Goal: Book appointment/travel/reservation

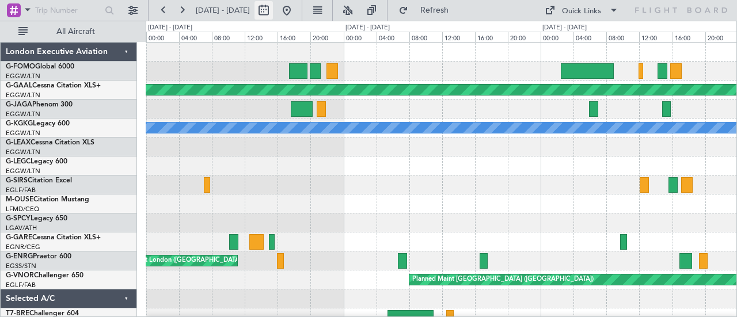
click at [273, 14] on button at bounding box center [263, 10] width 18 height 18
select select "9"
select select "2025"
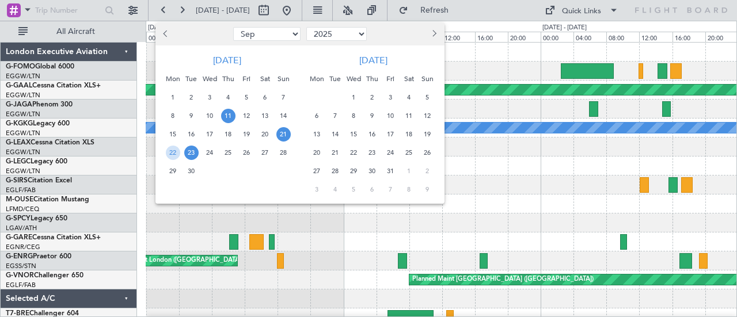
click at [228, 115] on span "11" at bounding box center [228, 116] width 14 height 14
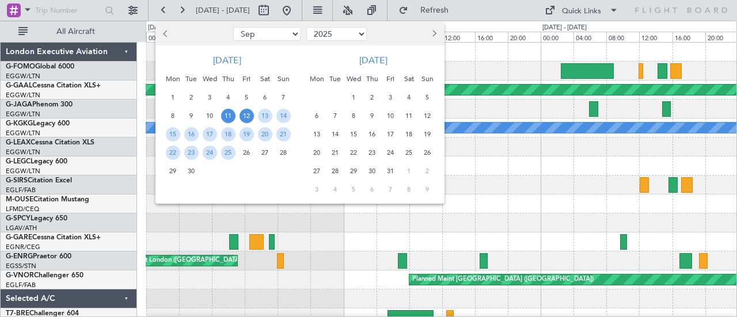
click at [247, 113] on span "12" at bounding box center [246, 116] width 14 height 14
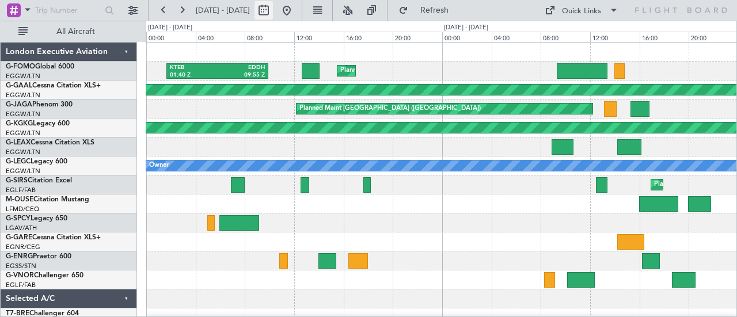
click at [273, 11] on button at bounding box center [263, 10] width 18 height 18
select select "9"
select select "2025"
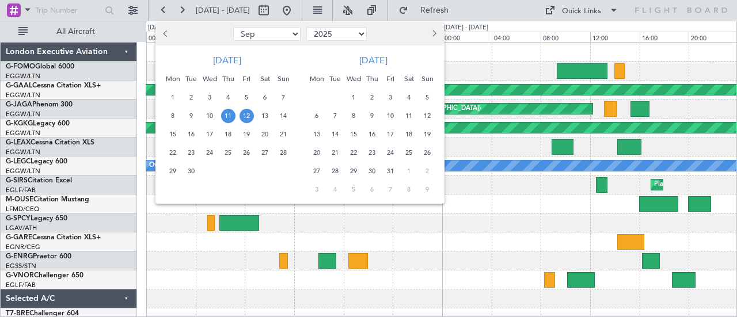
drag, startPoint x: 226, startPoint y: 155, endPoint x: 237, endPoint y: 153, distance: 11.9
click at [227, 155] on span "25" at bounding box center [228, 153] width 14 height 14
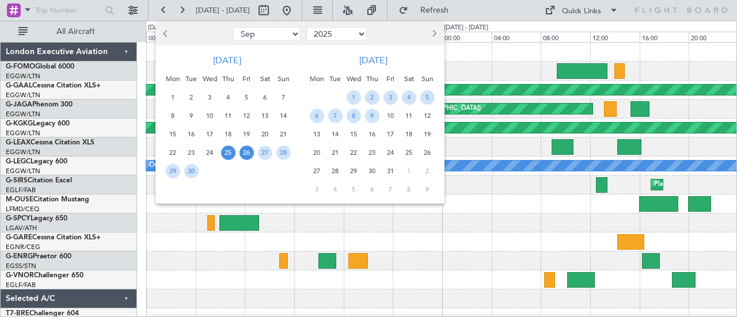
click at [243, 154] on span "26" at bounding box center [246, 153] width 14 height 14
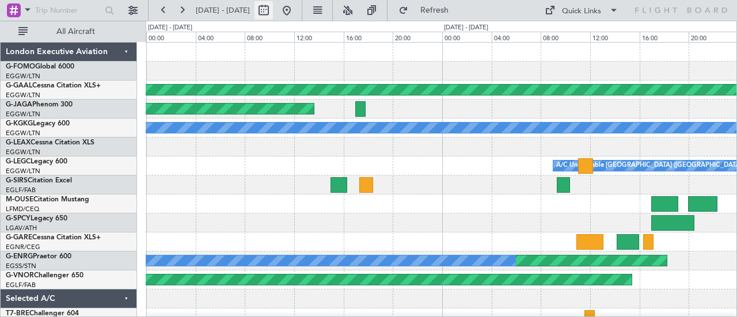
click at [273, 9] on button at bounding box center [263, 10] width 18 height 18
select select "9"
select select "2025"
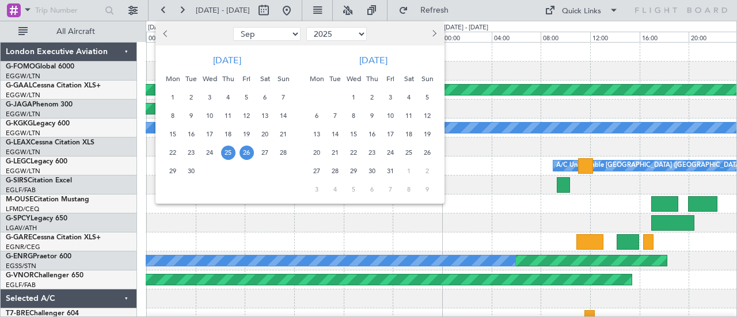
drag, startPoint x: 170, startPoint y: 173, endPoint x: 186, endPoint y: 170, distance: 17.0
click at [169, 173] on span "29" at bounding box center [173, 171] width 14 height 14
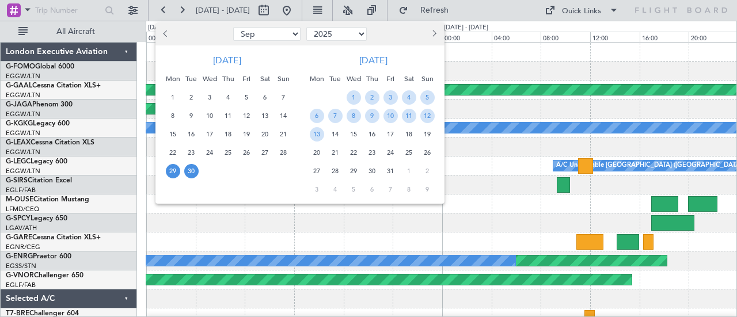
click at [189, 170] on span "30" at bounding box center [191, 171] width 14 height 14
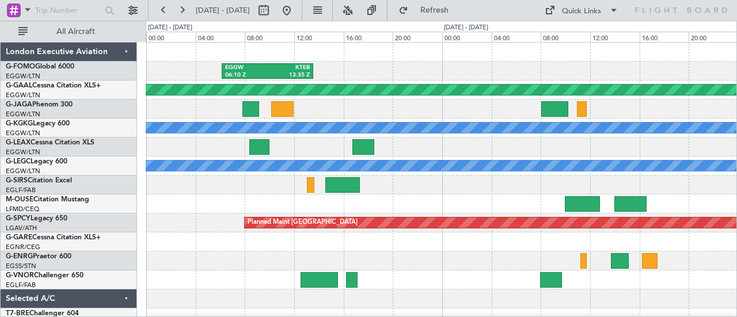
click at [403, 202] on div at bounding box center [441, 204] width 591 height 19
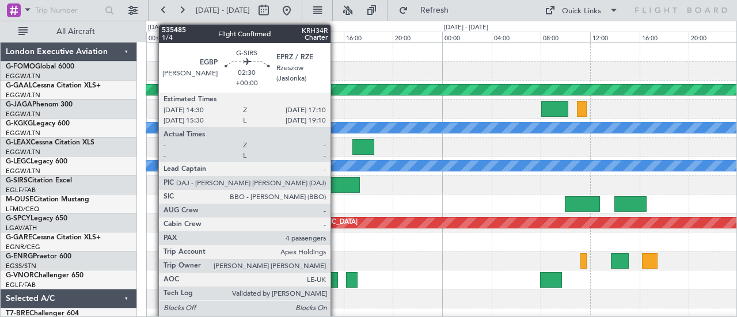
click at [336, 181] on div at bounding box center [342, 185] width 34 height 16
